Goal: Find specific page/section: Find specific page/section

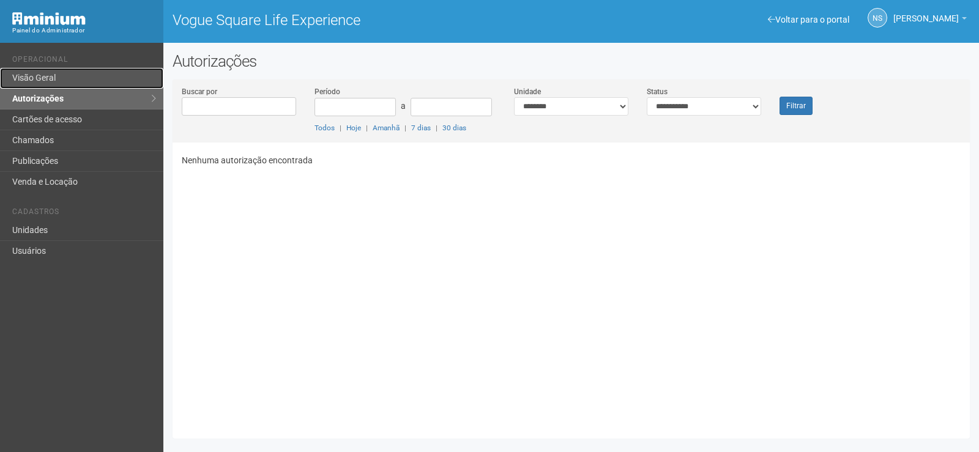
click at [44, 76] on link "Visão Geral" at bounding box center [81, 78] width 163 height 21
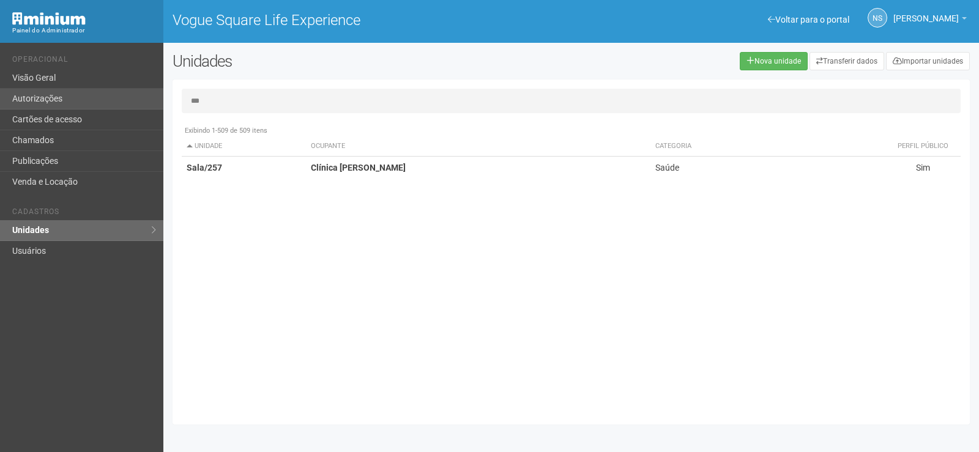
drag, startPoint x: 217, startPoint y: 109, endPoint x: 152, endPoint y: 97, distance: 66.0
click at [152, 97] on div "Voltar para o portal Operacional Visão Geral Autorizações Cartões de acesso Cha…" at bounding box center [489, 247] width 979 height 409
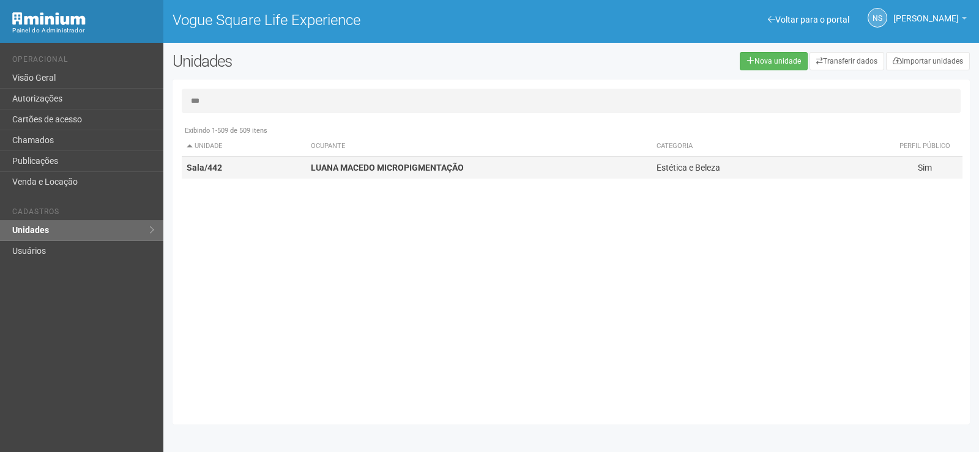
type input "***"
click at [369, 161] on td "LUANA MACEDO MICROPIGMENTAÇÃO" at bounding box center [479, 168] width 346 height 23
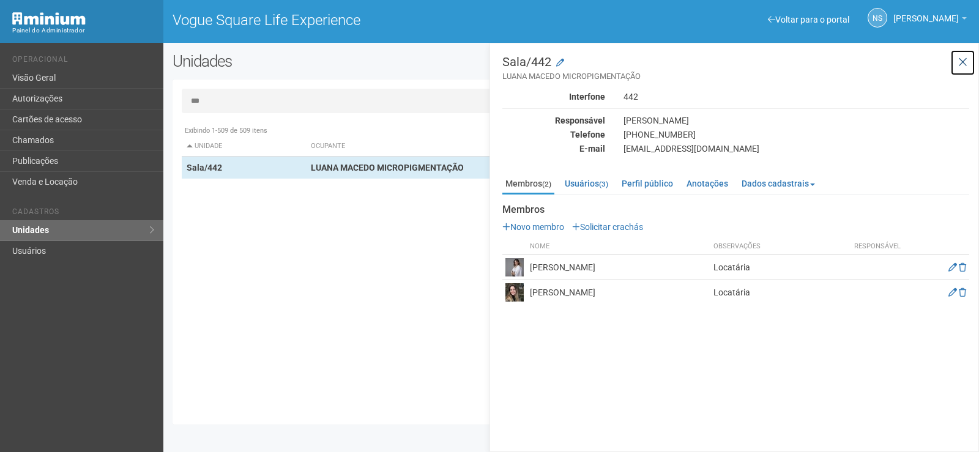
click at [959, 60] on icon at bounding box center [962, 62] width 9 height 12
